Goal: Check status: Check status

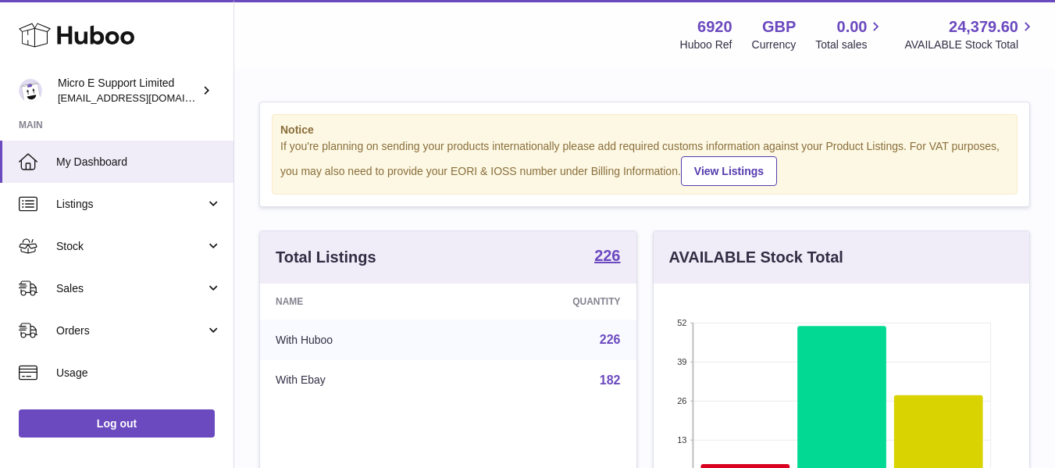
scroll to position [244, 375]
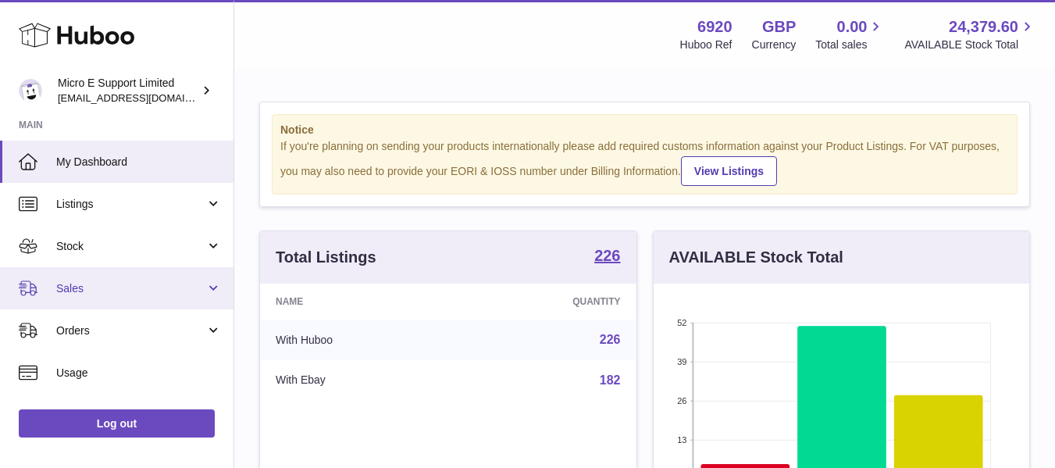
click at [172, 290] on span "Sales" at bounding box center [130, 288] width 149 height 15
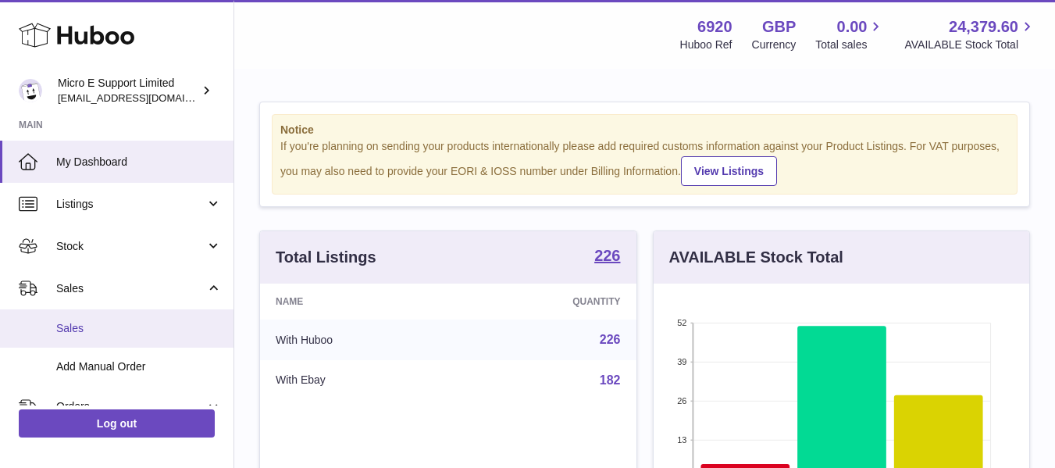
click at [94, 325] on span "Sales" at bounding box center [138, 328] width 165 height 15
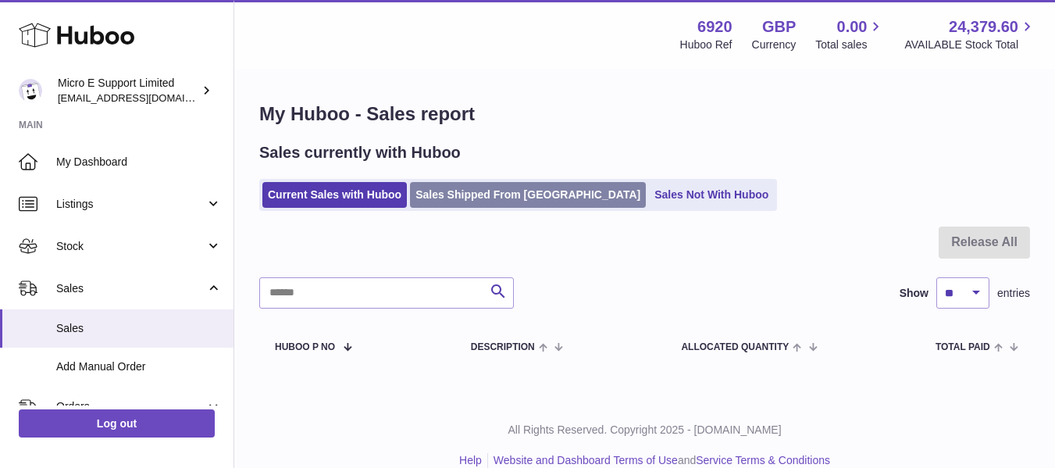
click at [503, 199] on link "Sales Shipped From [GEOGRAPHIC_DATA]" at bounding box center [528, 195] width 236 height 26
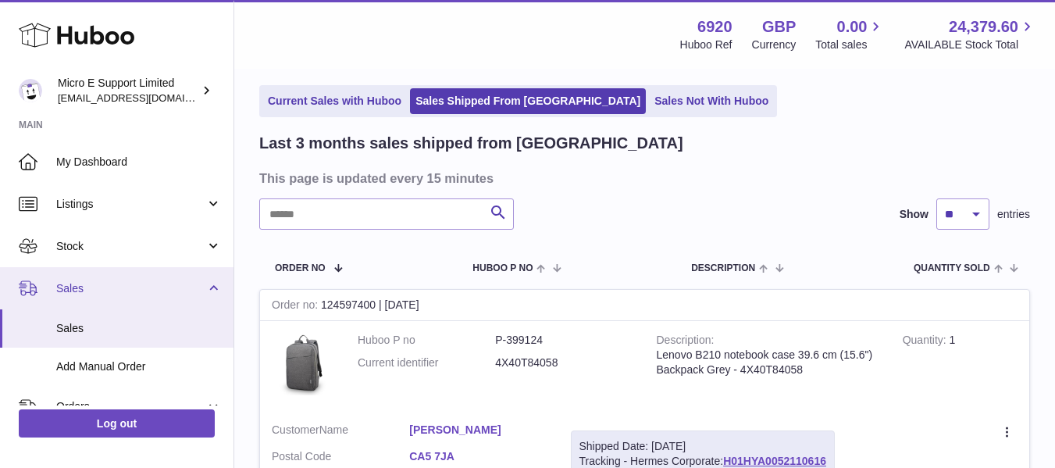
scroll to position [156, 0]
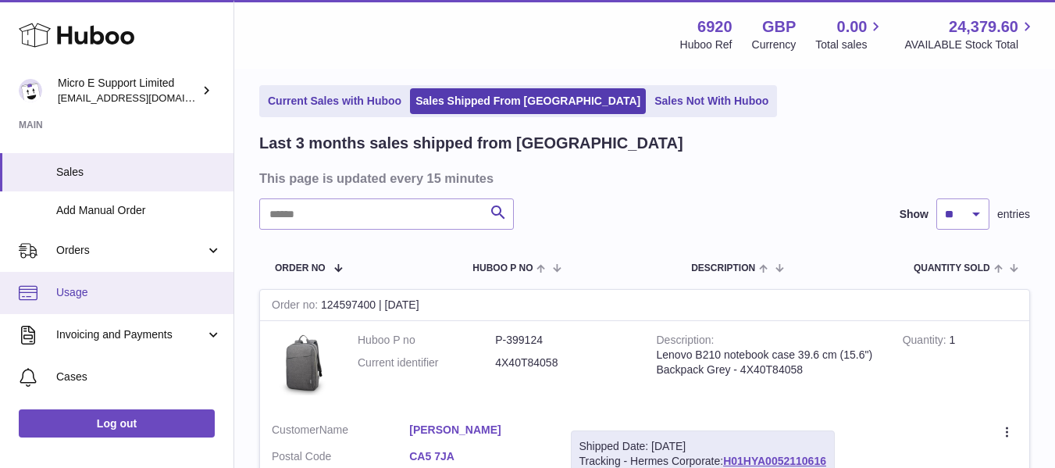
click at [111, 287] on span "Usage" at bounding box center [138, 292] width 165 height 15
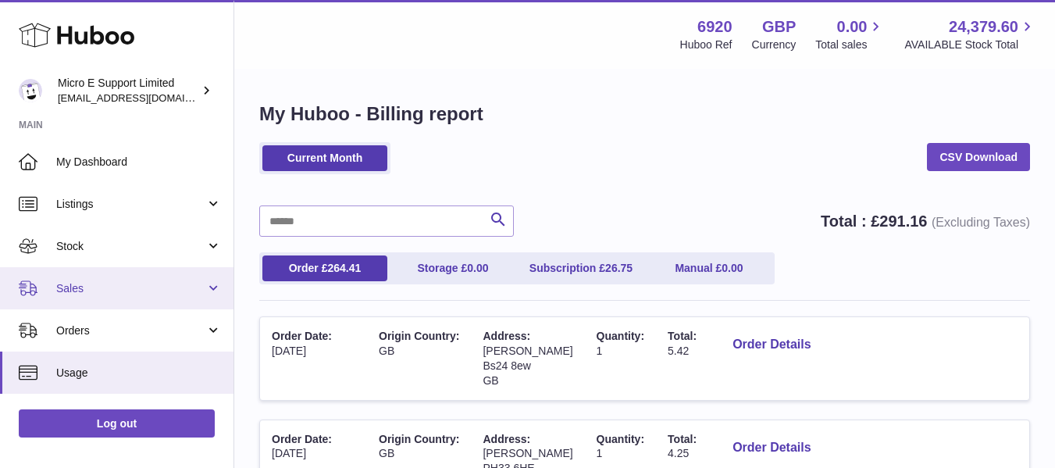
click at [165, 296] on link "Sales" at bounding box center [116, 288] width 233 height 42
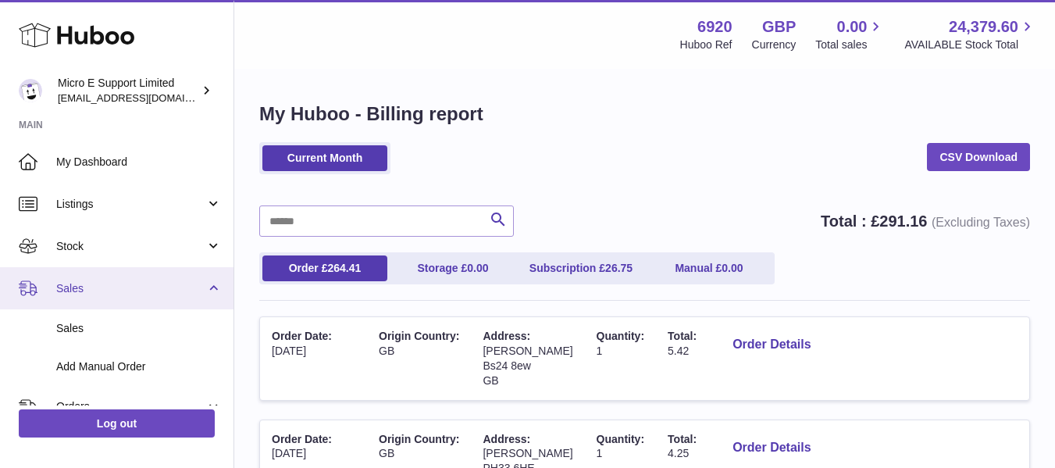
click at [211, 290] on link "Sales" at bounding box center [116, 288] width 233 height 42
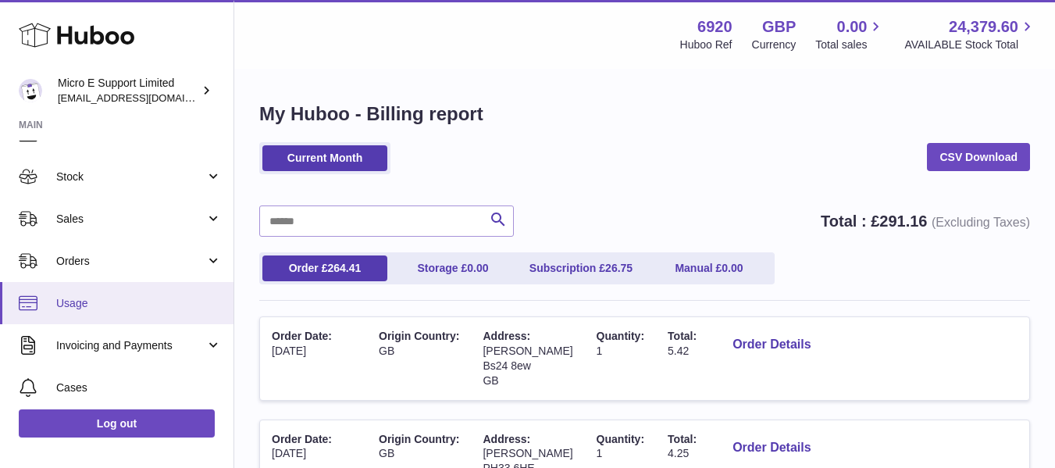
scroll to position [78, 0]
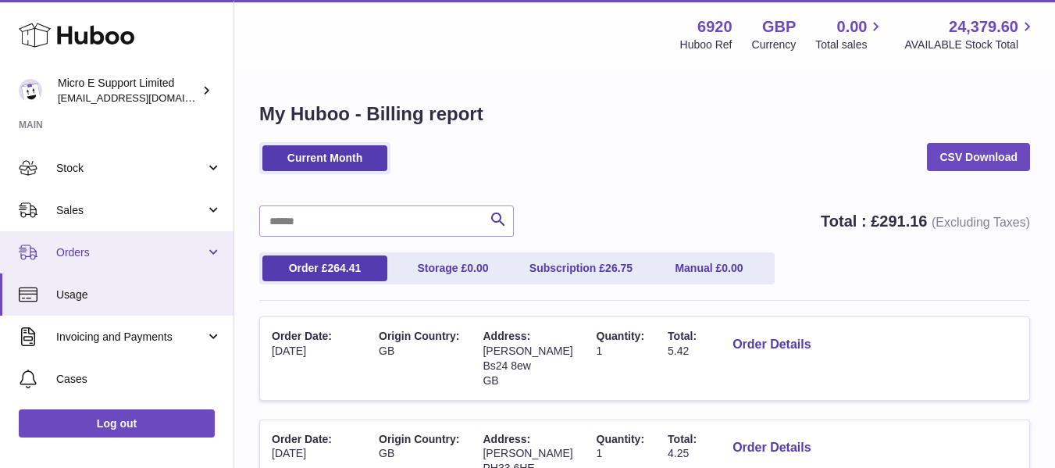
click at [214, 255] on link "Orders" at bounding box center [116, 252] width 233 height 42
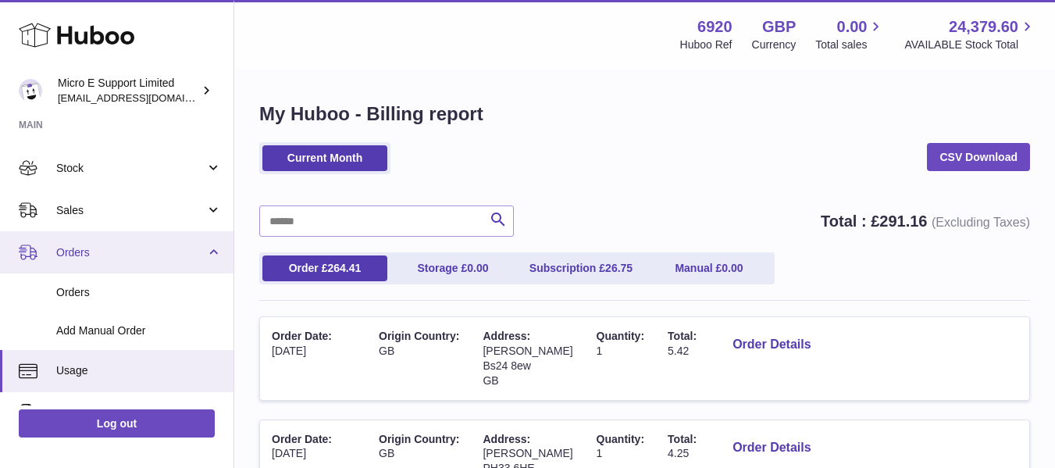
click at [214, 255] on link "Orders" at bounding box center [116, 252] width 233 height 42
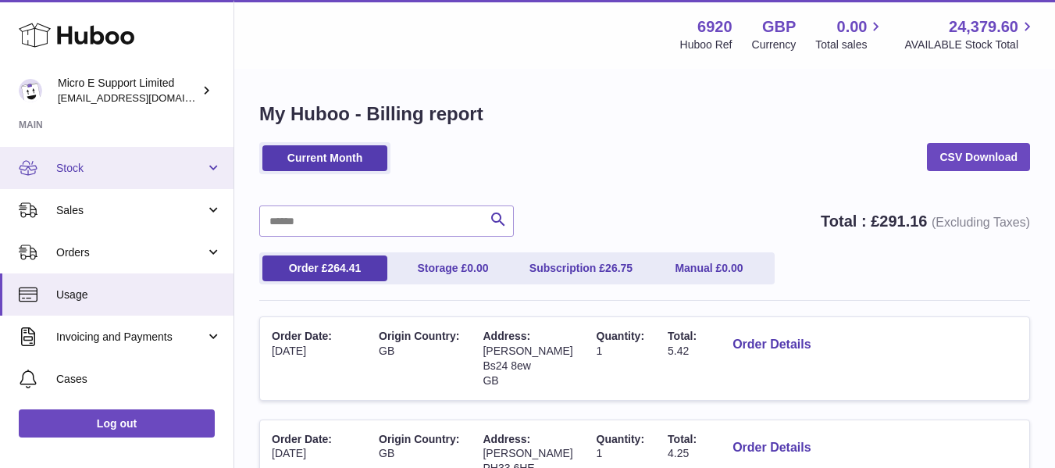
click at [207, 169] on link "Stock" at bounding box center [116, 168] width 233 height 42
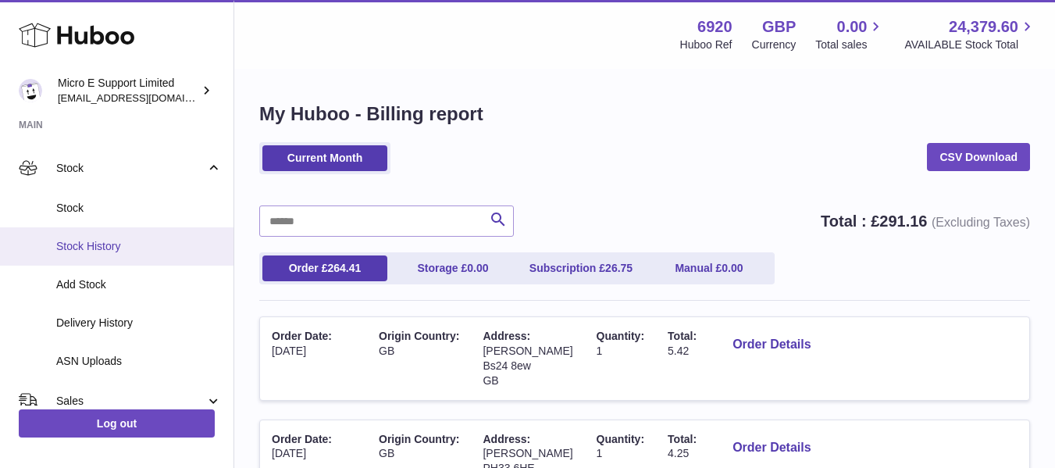
click at [107, 247] on span "Stock History" at bounding box center [138, 246] width 165 height 15
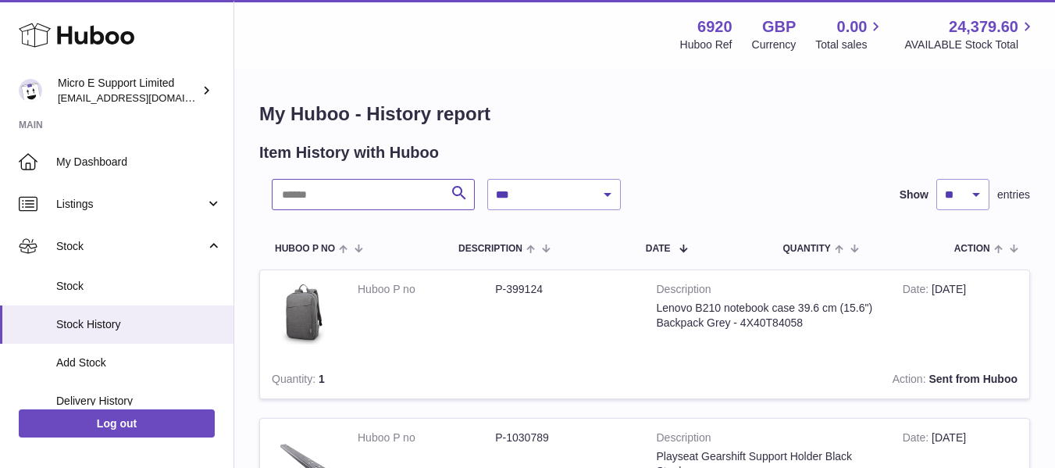
click at [331, 195] on input "text" at bounding box center [373, 194] width 203 height 31
paste input "**********"
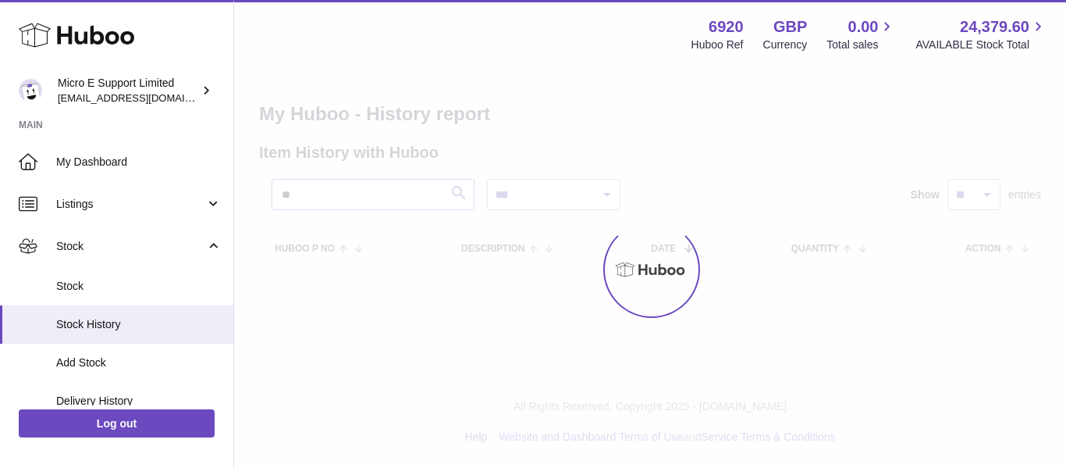
type input "*"
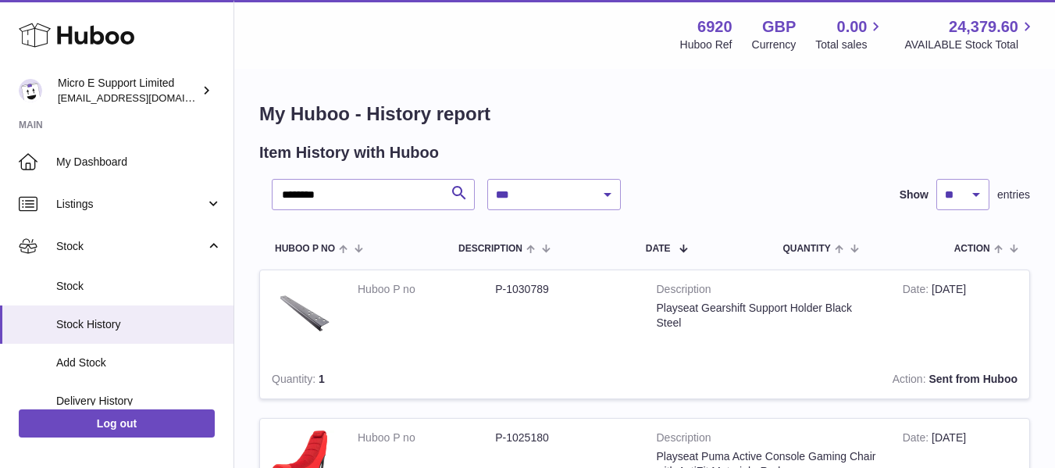
click at [518, 291] on dd "P-1030789" at bounding box center [563, 289] width 137 height 15
click at [370, 196] on input "********" at bounding box center [373, 194] width 203 height 31
paste input "**"
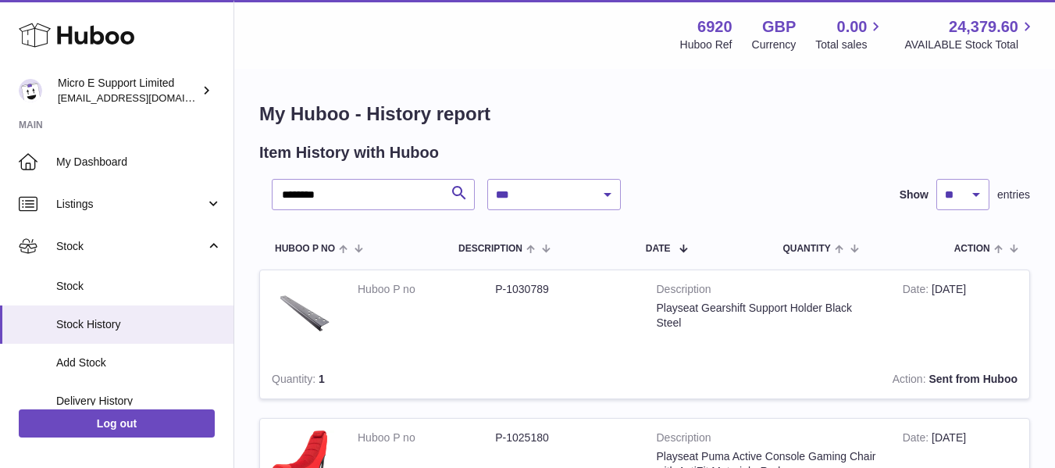
click at [529, 290] on dd "P-1030789" at bounding box center [563, 289] width 137 height 15
copy dd "1030789"
click at [371, 187] on input "********" at bounding box center [373, 194] width 203 height 31
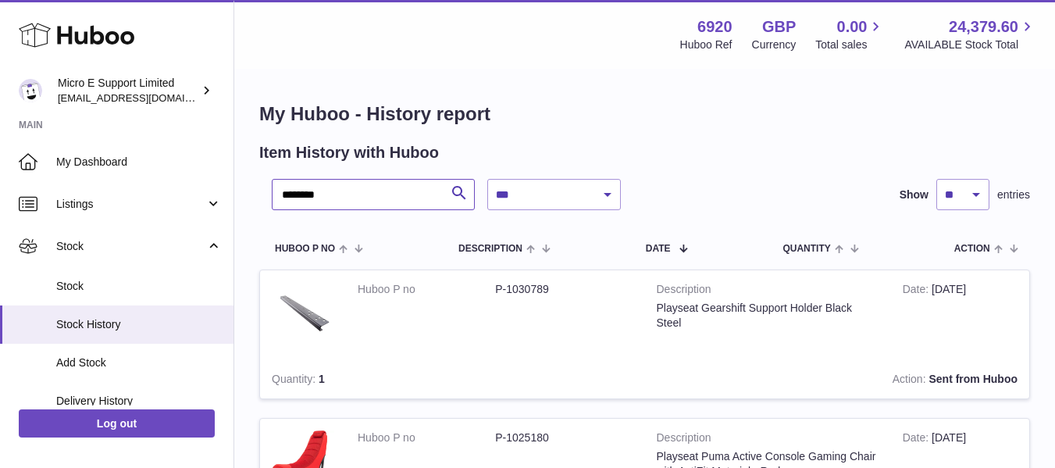
click at [371, 187] on input "********" at bounding box center [373, 194] width 203 height 31
paste input "text"
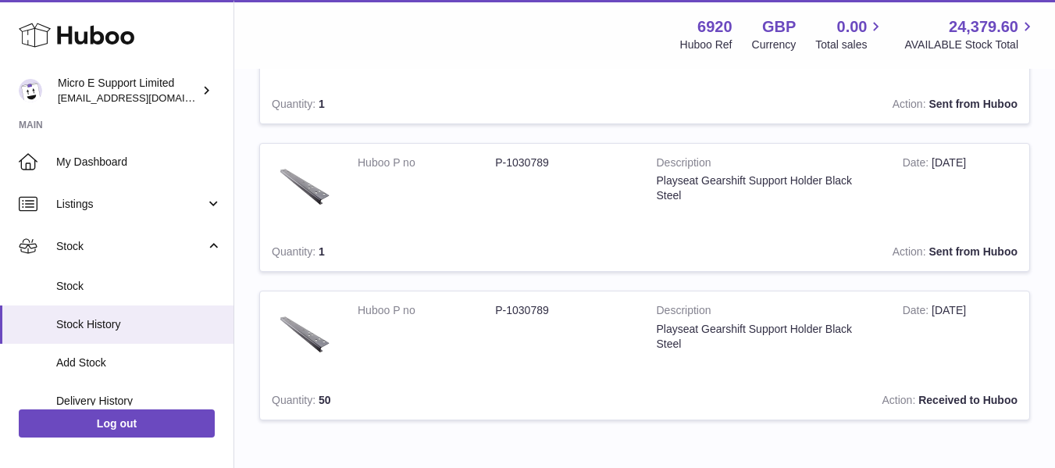
scroll to position [617, 0]
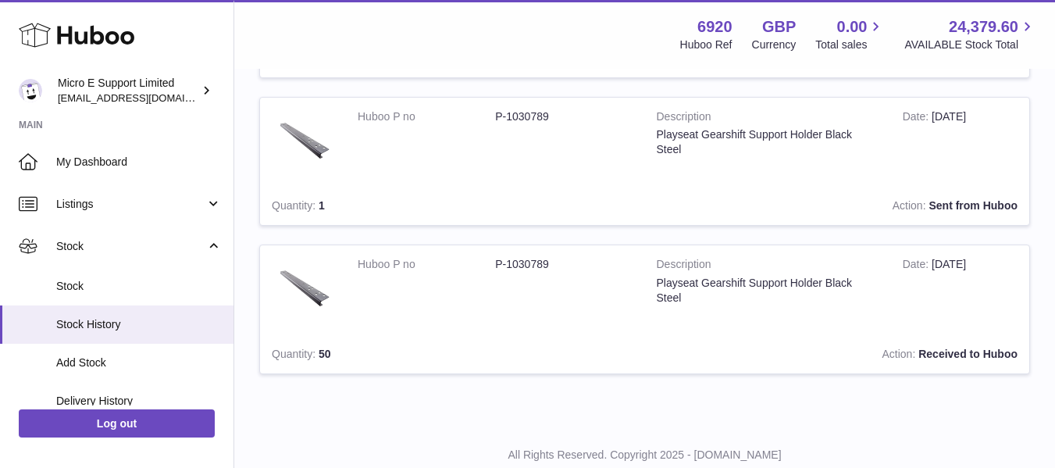
drag, startPoint x: 932, startPoint y: 265, endPoint x: 978, endPoint y: 265, distance: 46.1
click at [978, 265] on td "Date 6th Feb 2025" at bounding box center [960, 290] width 138 height 90
click at [712, 343] on td "Action Received to Huboo" at bounding box center [713, 354] width 631 height 38
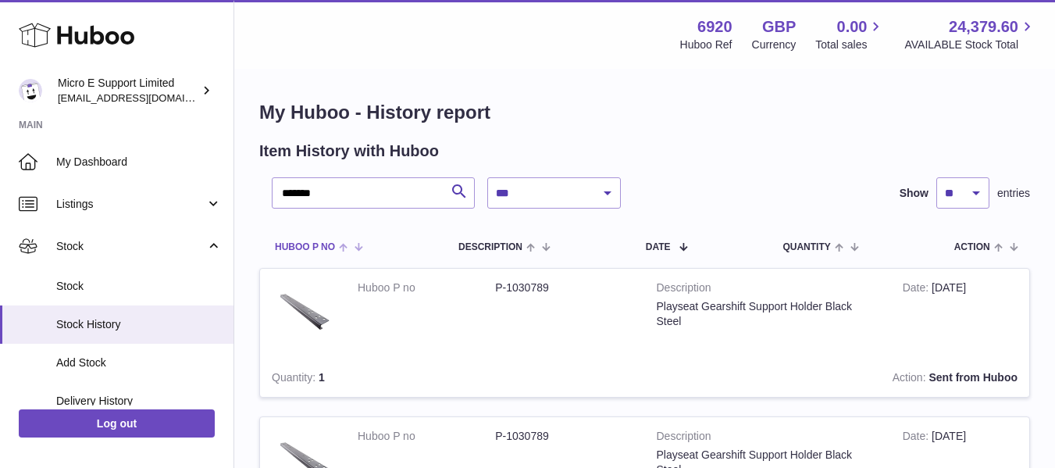
scroll to position [0, 0]
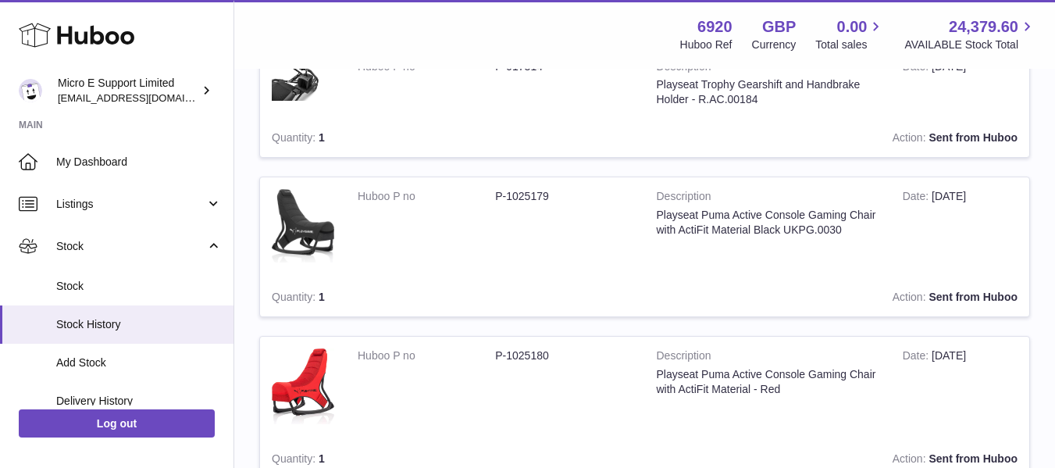
scroll to position [546, 0]
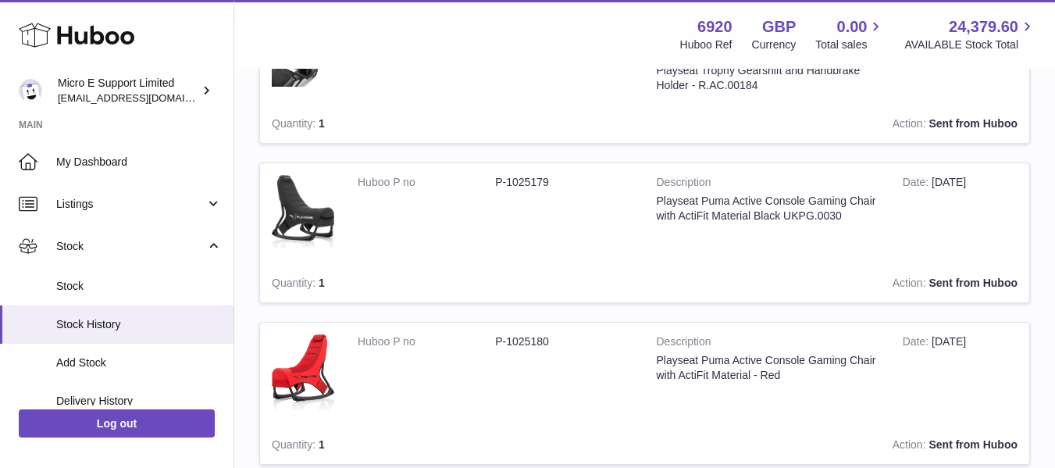
click at [542, 180] on dd "P-1025179" at bounding box center [563, 182] width 137 height 15
copy dd "1025179"
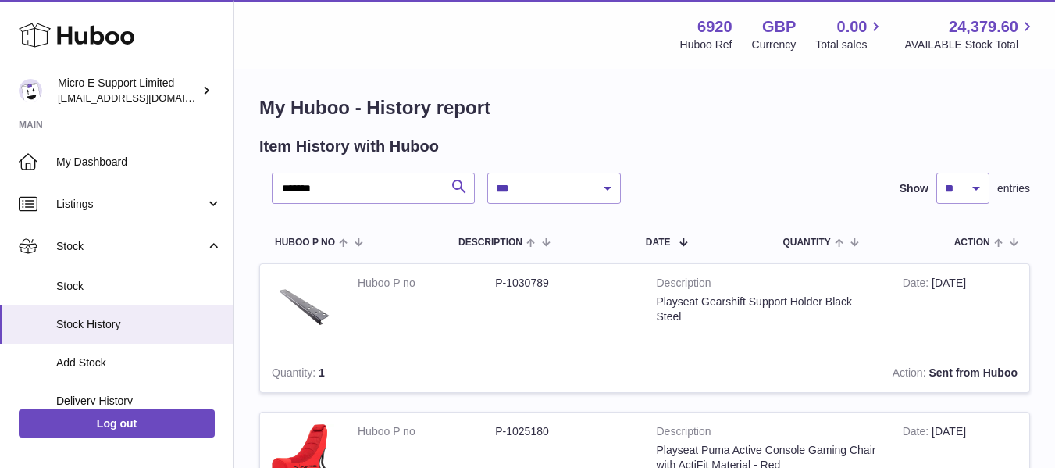
scroll to position [0, 0]
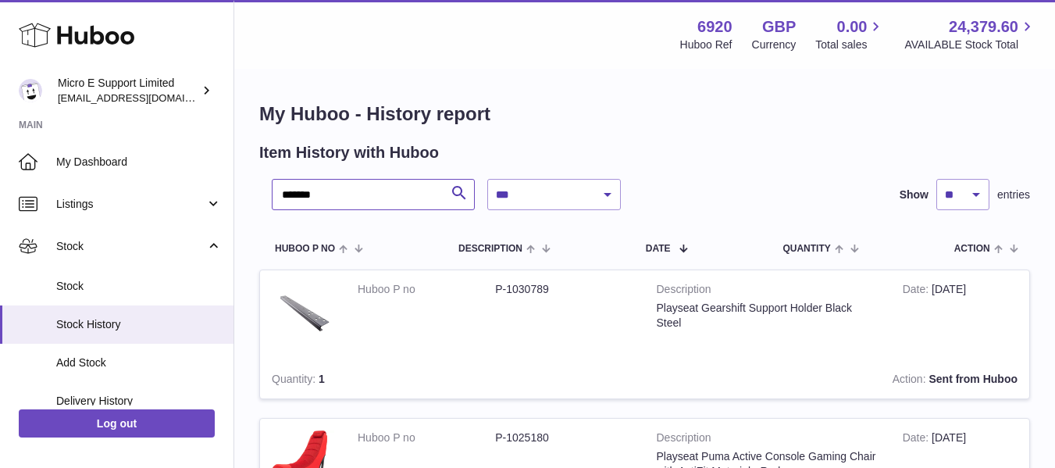
click at [412, 197] on input "*******" at bounding box center [373, 194] width 203 height 31
paste input "text"
type input "*******"
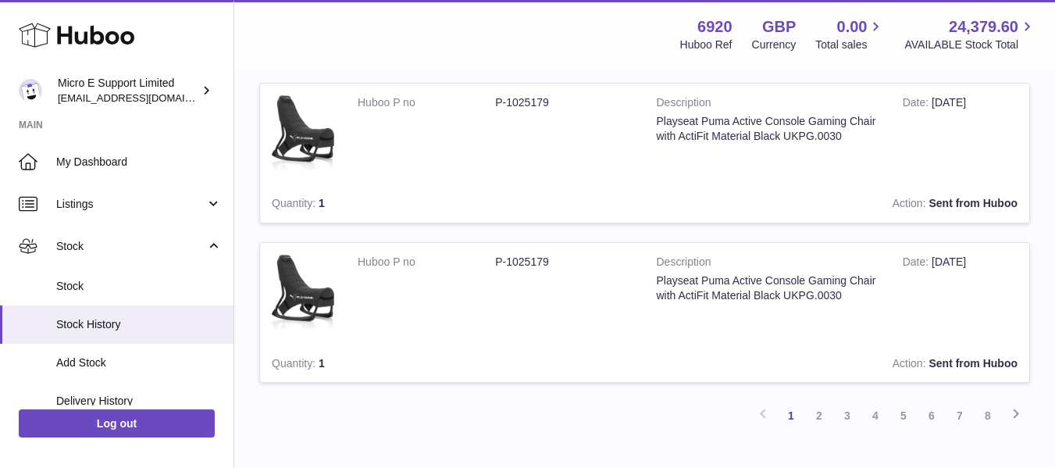
scroll to position [1551, 0]
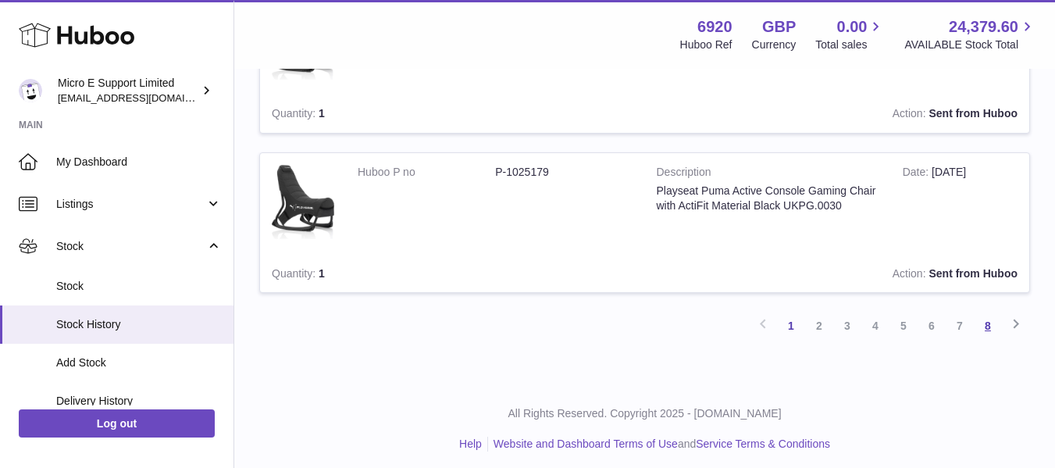
click at [987, 326] on link "8" at bounding box center [987, 325] width 28 height 28
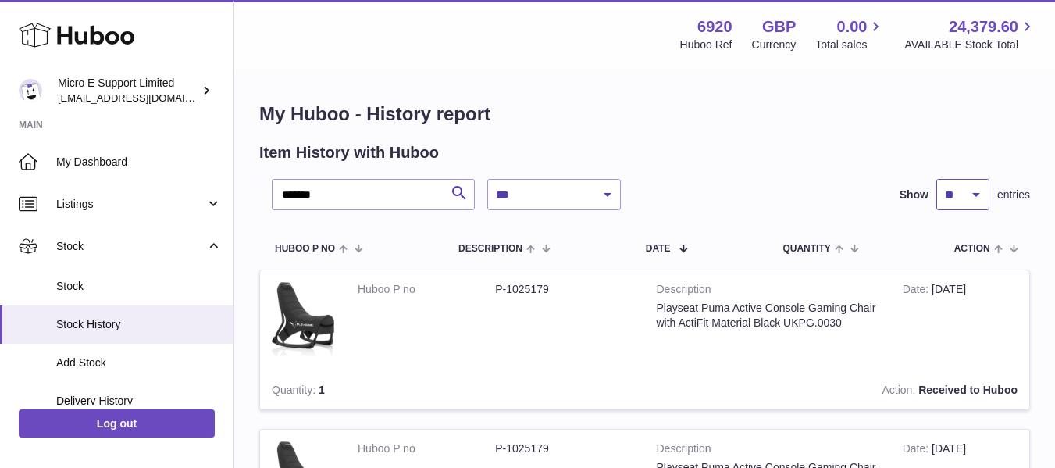
click at [975, 201] on select "** ** ** ***" at bounding box center [962, 194] width 53 height 31
select select "***"
click at [936, 179] on select "** ** ** ***" at bounding box center [962, 194] width 53 height 31
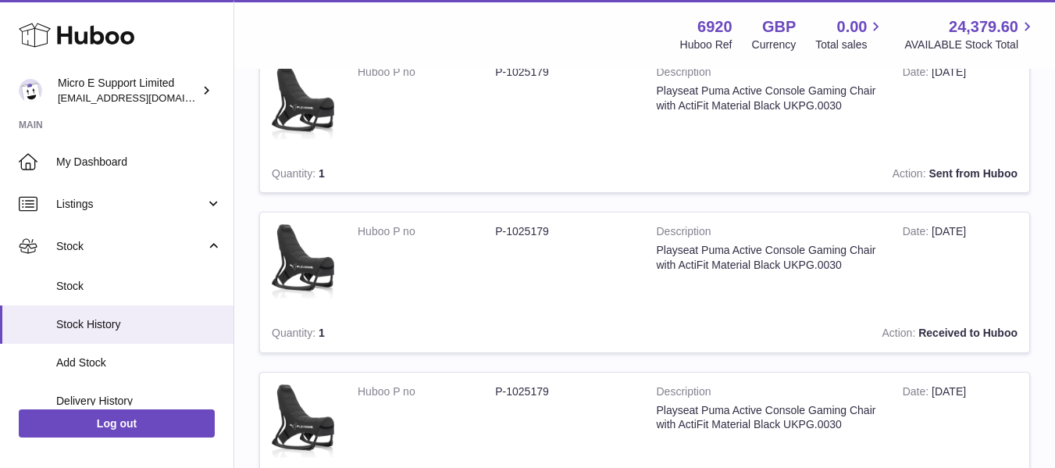
scroll to position [2882, 0]
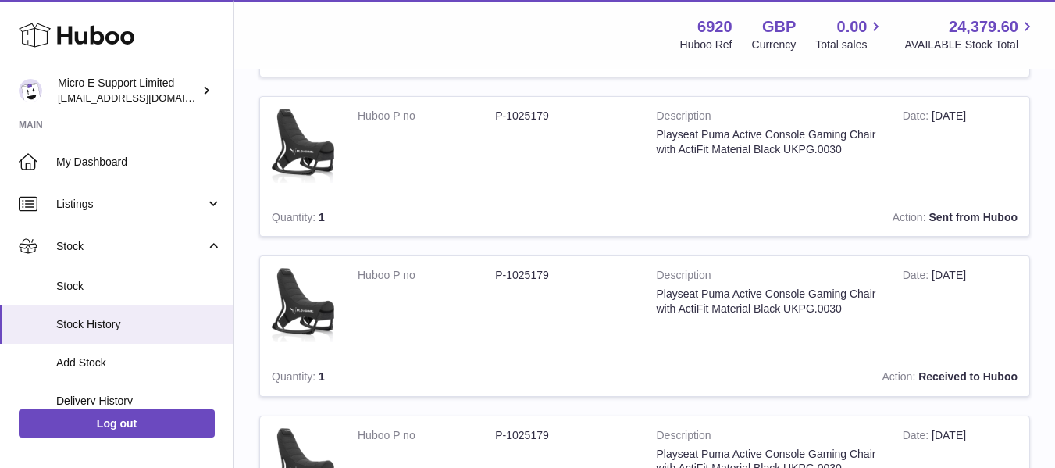
click at [531, 114] on dd "P-1025179" at bounding box center [563, 116] width 137 height 15
copy dd "1025179"
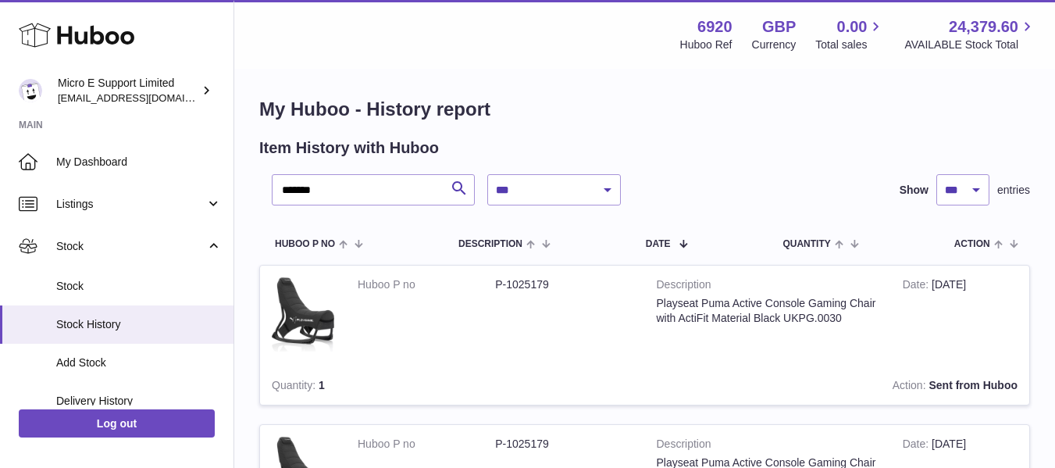
scroll to position [0, 0]
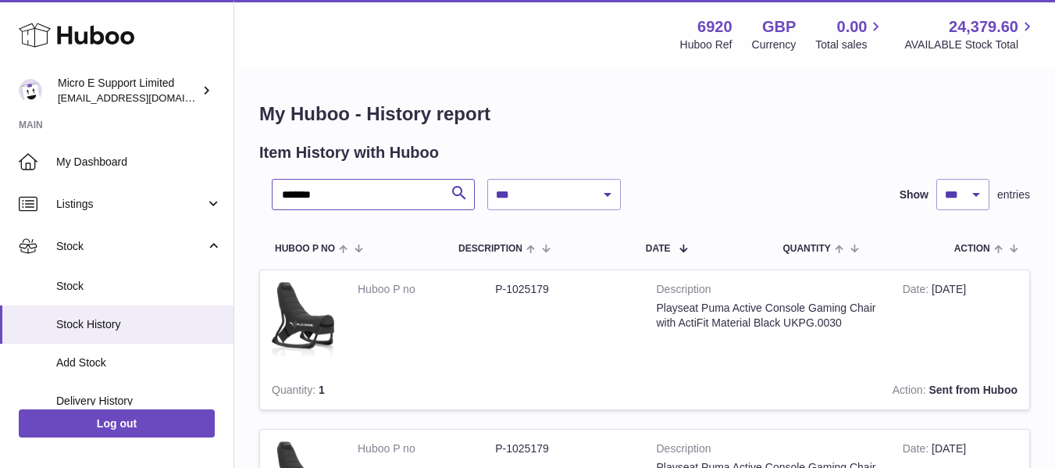
click at [376, 194] on input "*******" at bounding box center [373, 194] width 203 height 31
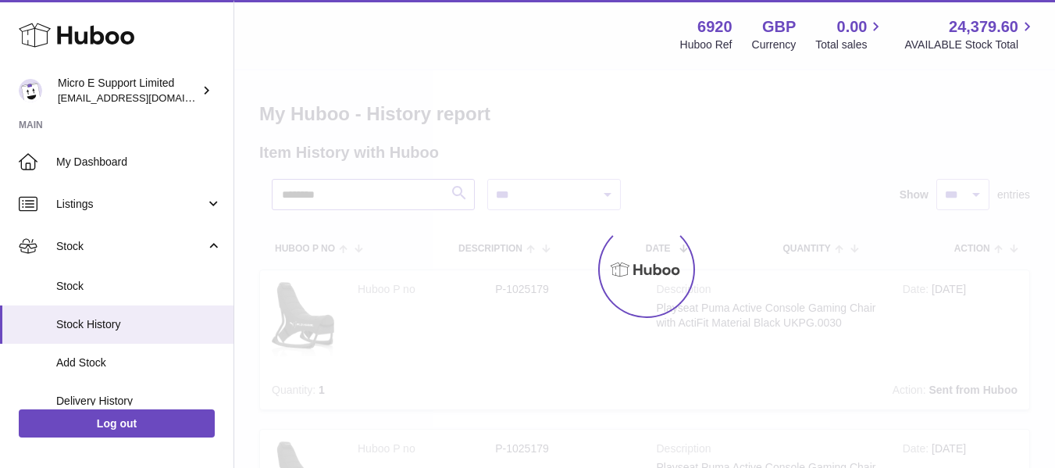
type input "********"
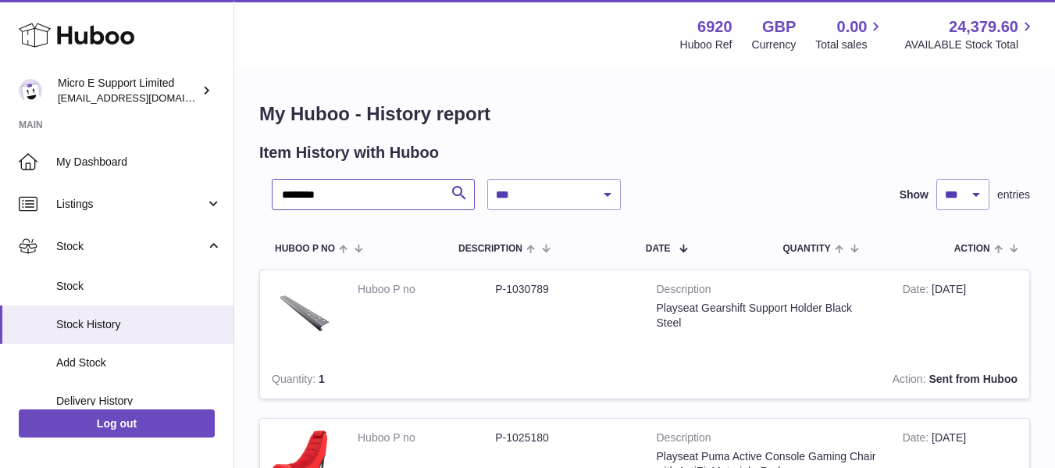
click at [350, 199] on input "********" at bounding box center [373, 194] width 203 height 31
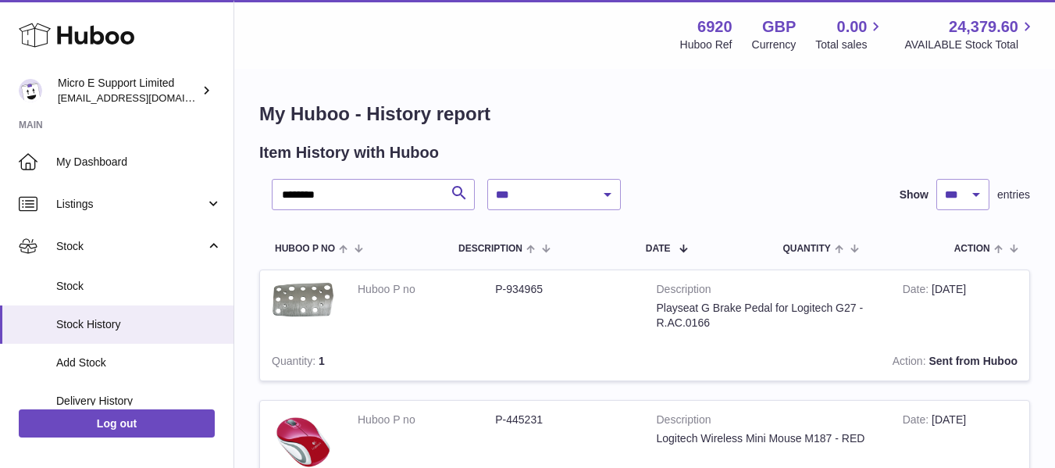
click at [525, 292] on dd "P-934965" at bounding box center [563, 289] width 137 height 15
copy dd "934965"
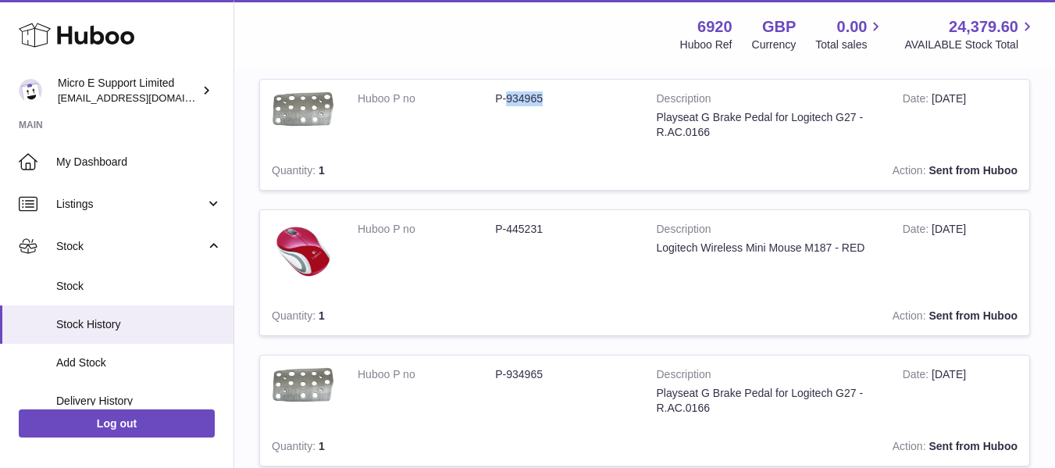
scroll to position [78, 0]
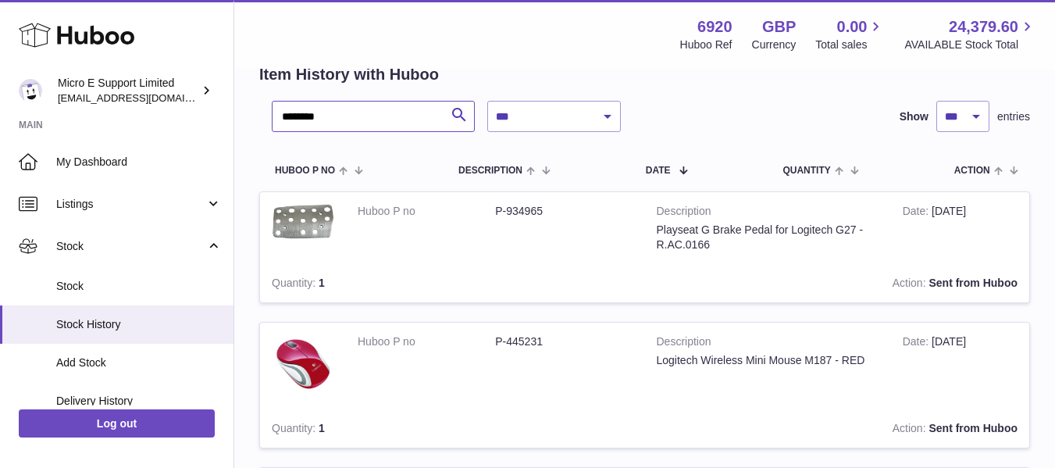
click at [344, 113] on input "********" at bounding box center [373, 116] width 203 height 31
paste input "text"
type input "******"
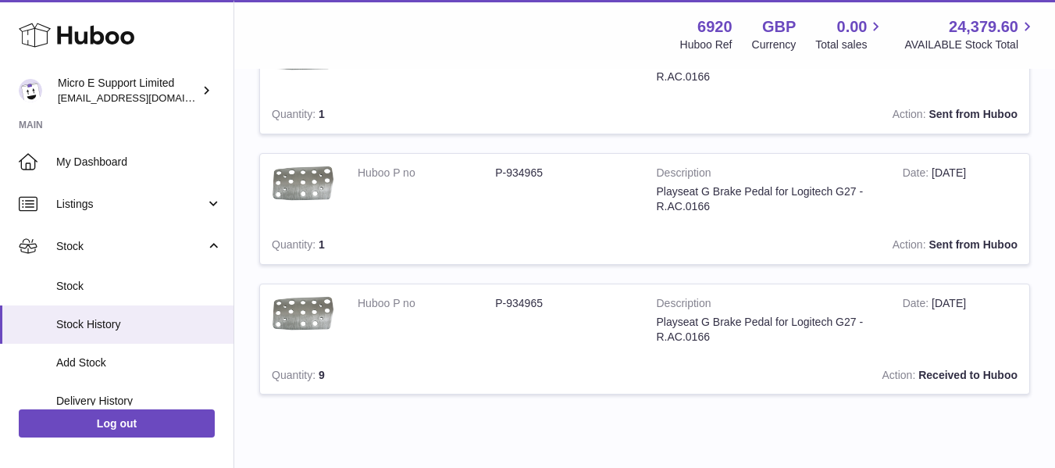
scroll to position [1290, 0]
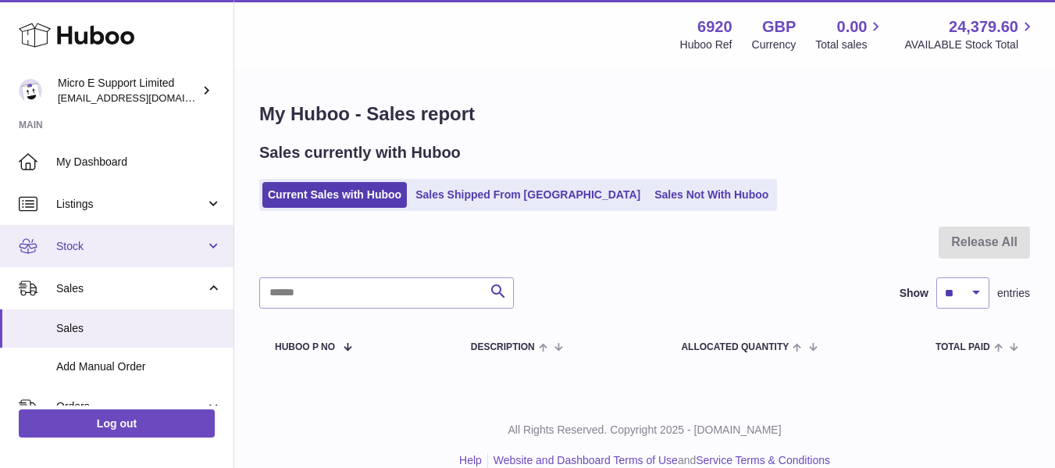
click at [150, 254] on link "Stock" at bounding box center [116, 246] width 233 height 42
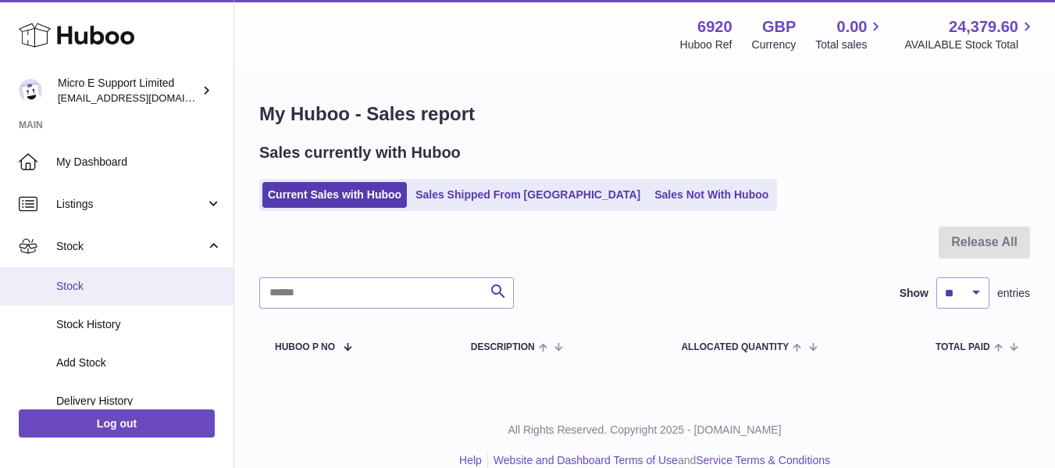
click at [75, 282] on span "Stock" at bounding box center [138, 286] width 165 height 15
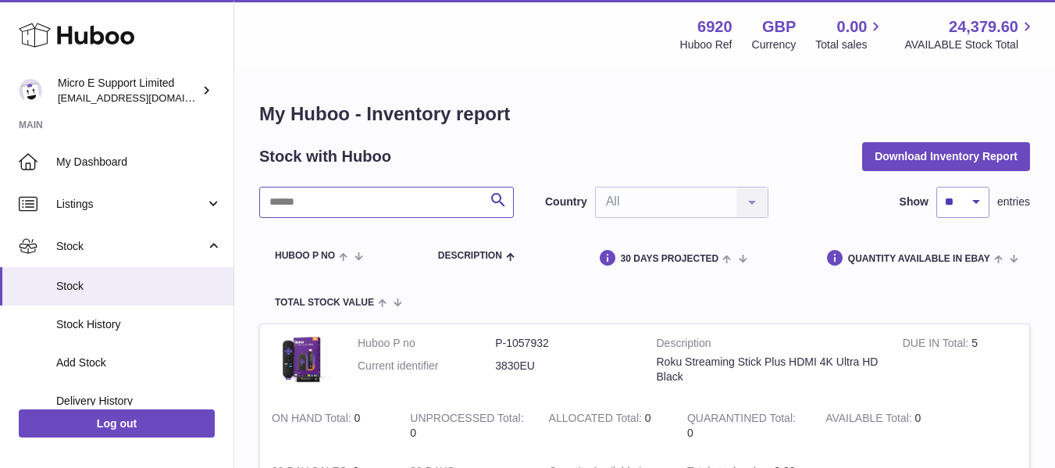
click at [344, 207] on input "text" at bounding box center [386, 202] width 254 height 31
click at [343, 212] on input "text" at bounding box center [386, 202] width 254 height 31
click at [107, 396] on span "Delivery History" at bounding box center [138, 400] width 165 height 15
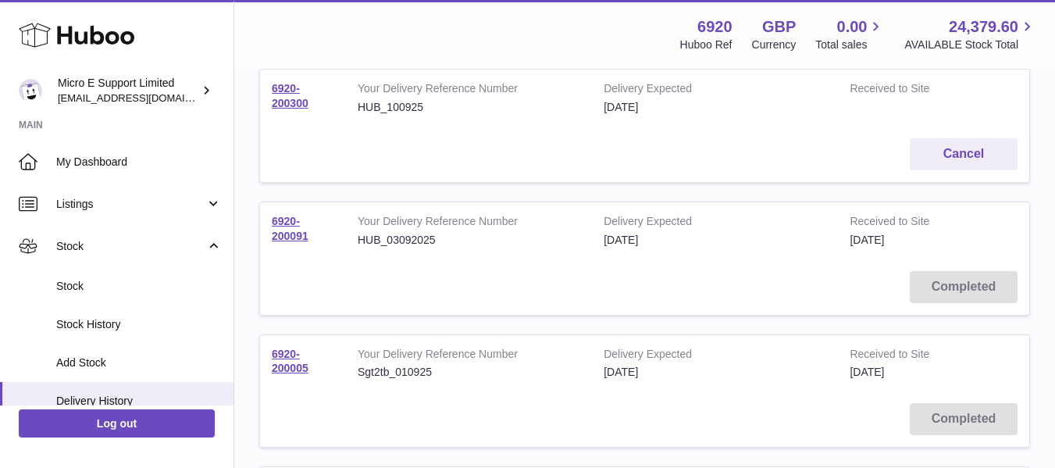
scroll to position [234, 0]
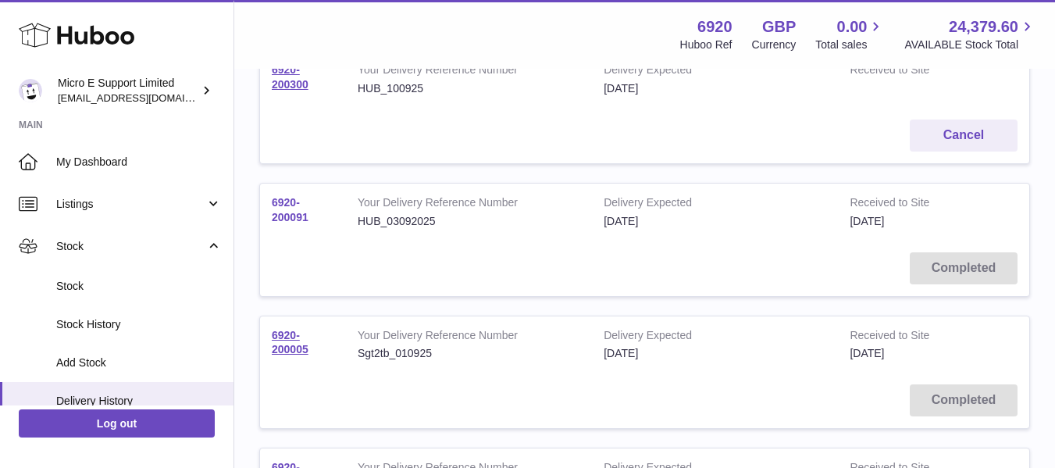
click at [284, 212] on link "6920-200091" at bounding box center [290, 209] width 37 height 27
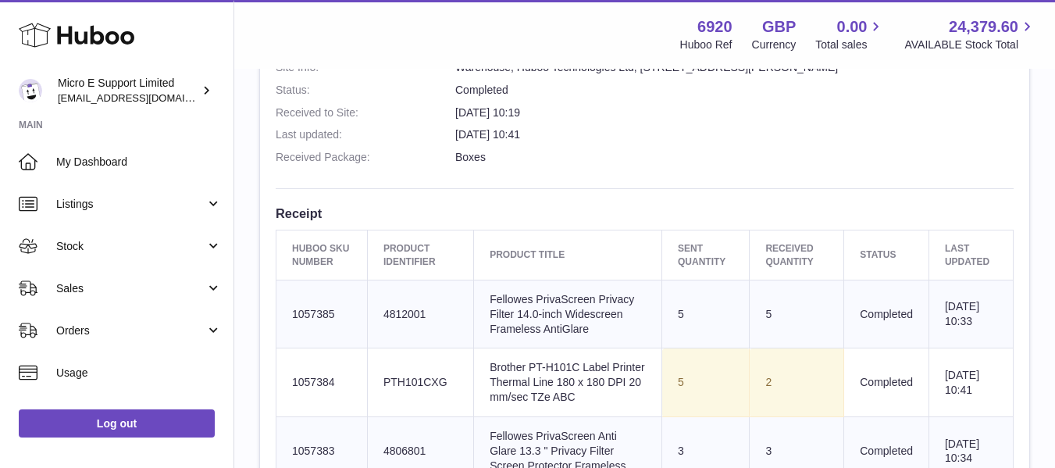
scroll to position [624, 0]
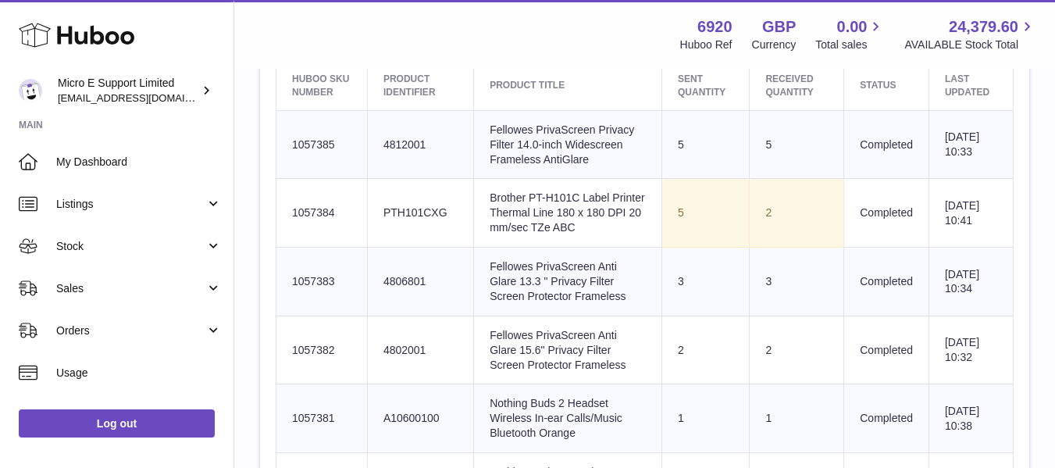
click at [763, 214] on td "2" at bounding box center [796, 213] width 94 height 69
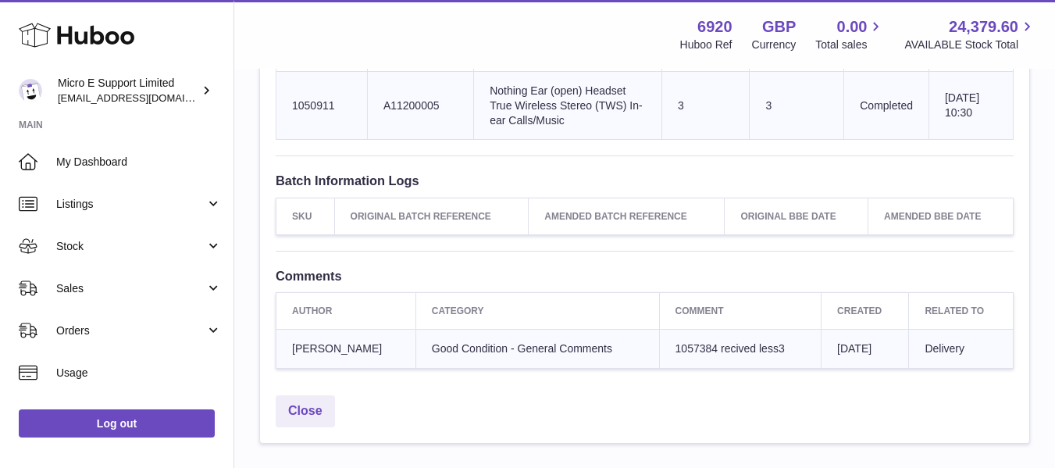
scroll to position [1093, 0]
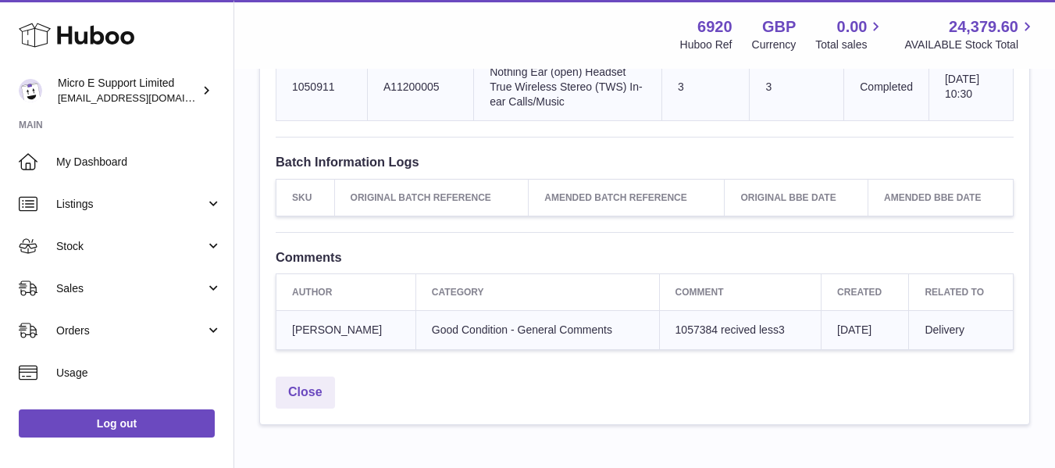
click at [313, 329] on span "[PERSON_NAME]" at bounding box center [337, 329] width 90 height 12
click at [444, 326] on span "Good Condition - General Comments" at bounding box center [522, 329] width 180 height 12
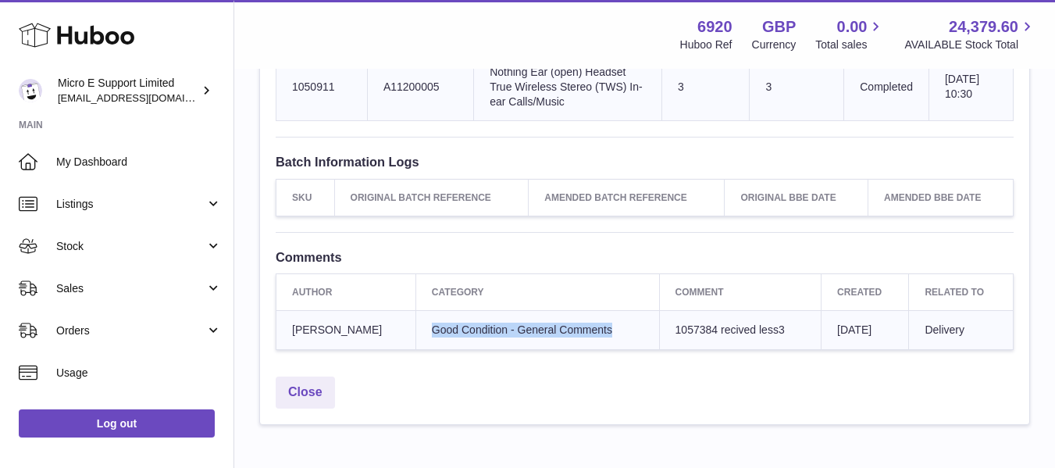
click at [444, 326] on span "Good Condition - General Comments" at bounding box center [522, 329] width 180 height 12
click at [723, 328] on span "1057384 recived less3" at bounding box center [729, 329] width 109 height 12
click at [837, 323] on span "[DATE]" at bounding box center [854, 329] width 34 height 12
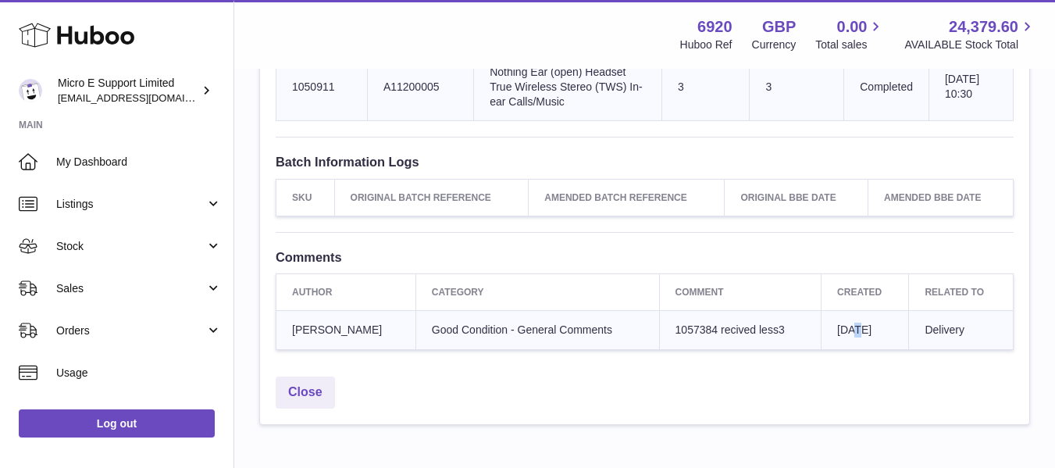
click at [837, 323] on span "[DATE]" at bounding box center [854, 329] width 34 height 12
click at [871, 326] on span "[DATE]" at bounding box center [854, 329] width 34 height 12
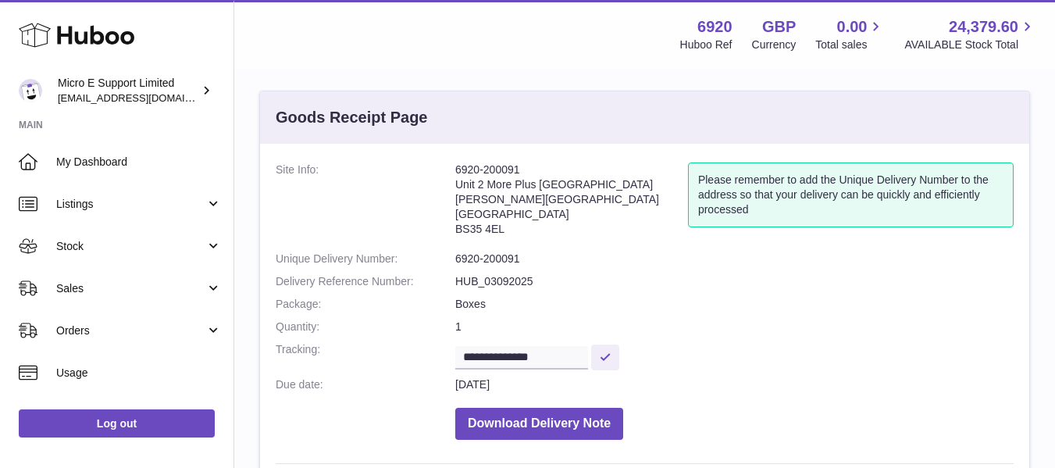
scroll to position [0, 0]
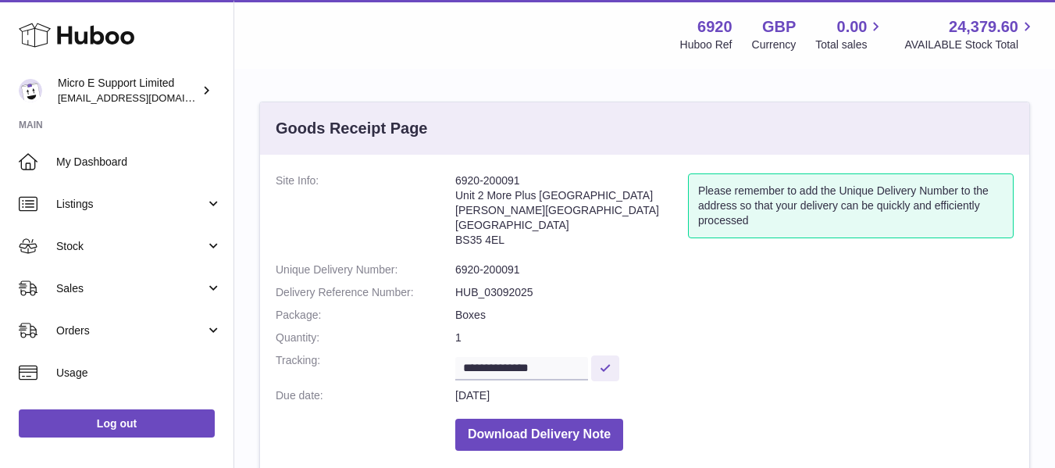
click at [500, 176] on address "6920-200091 Unit 2 [GEOGRAPHIC_DATA][STREET_ADDRESS][PERSON_NAME]" at bounding box center [571, 213] width 233 height 81
copy address "6920-200091"
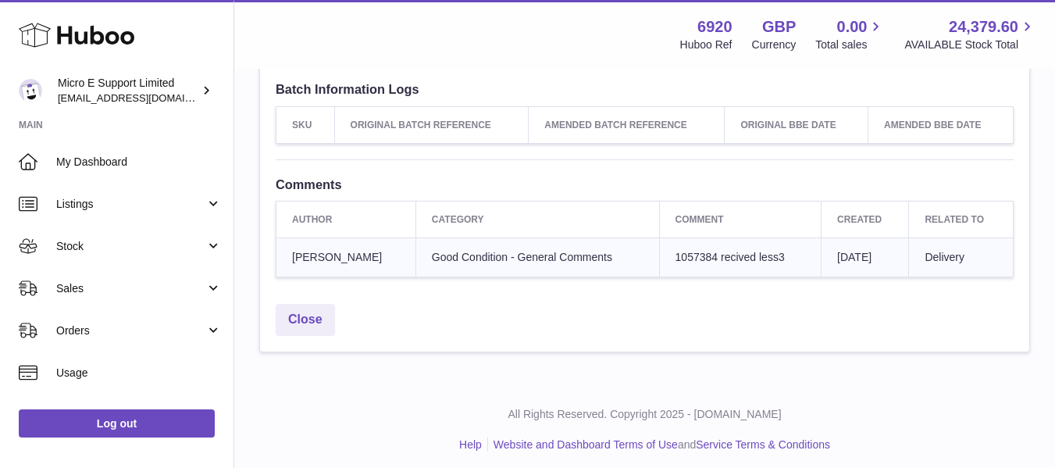
scroll to position [1172, 0]
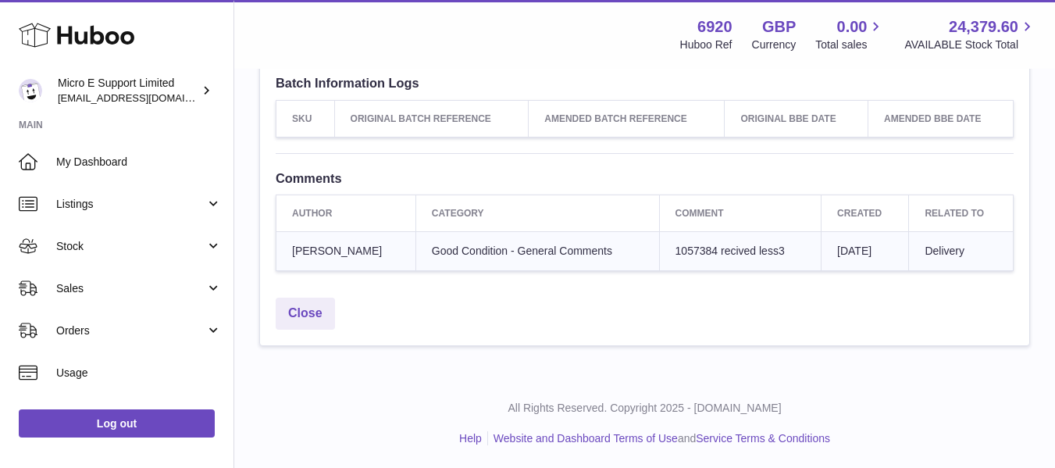
click at [675, 249] on span "1057384 recived less3" at bounding box center [729, 250] width 109 height 12
copy span "1057384"
click at [681, 251] on span "1057384 recived less3" at bounding box center [729, 250] width 109 height 12
click at [447, 291] on div "Close" at bounding box center [644, 317] width 769 height 55
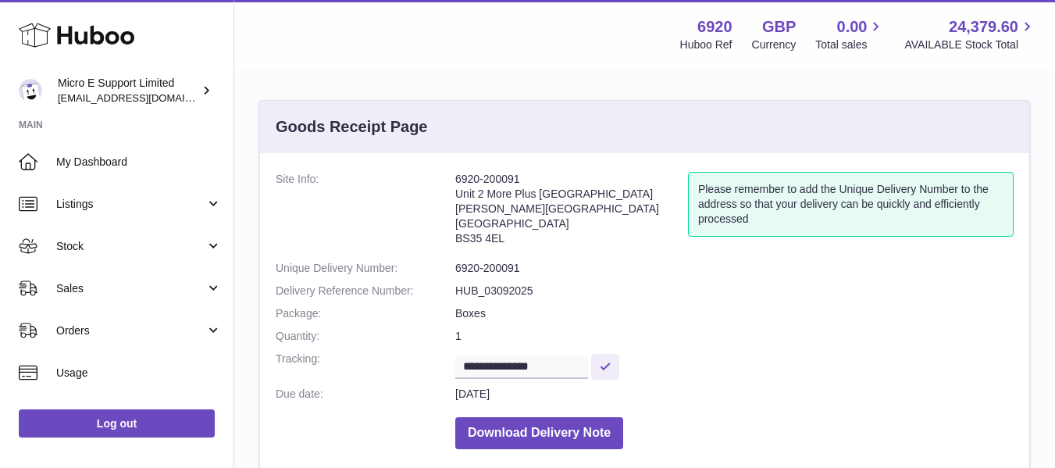
scroll to position [1, 0]
